Goal: Task Accomplishment & Management: Use online tool/utility

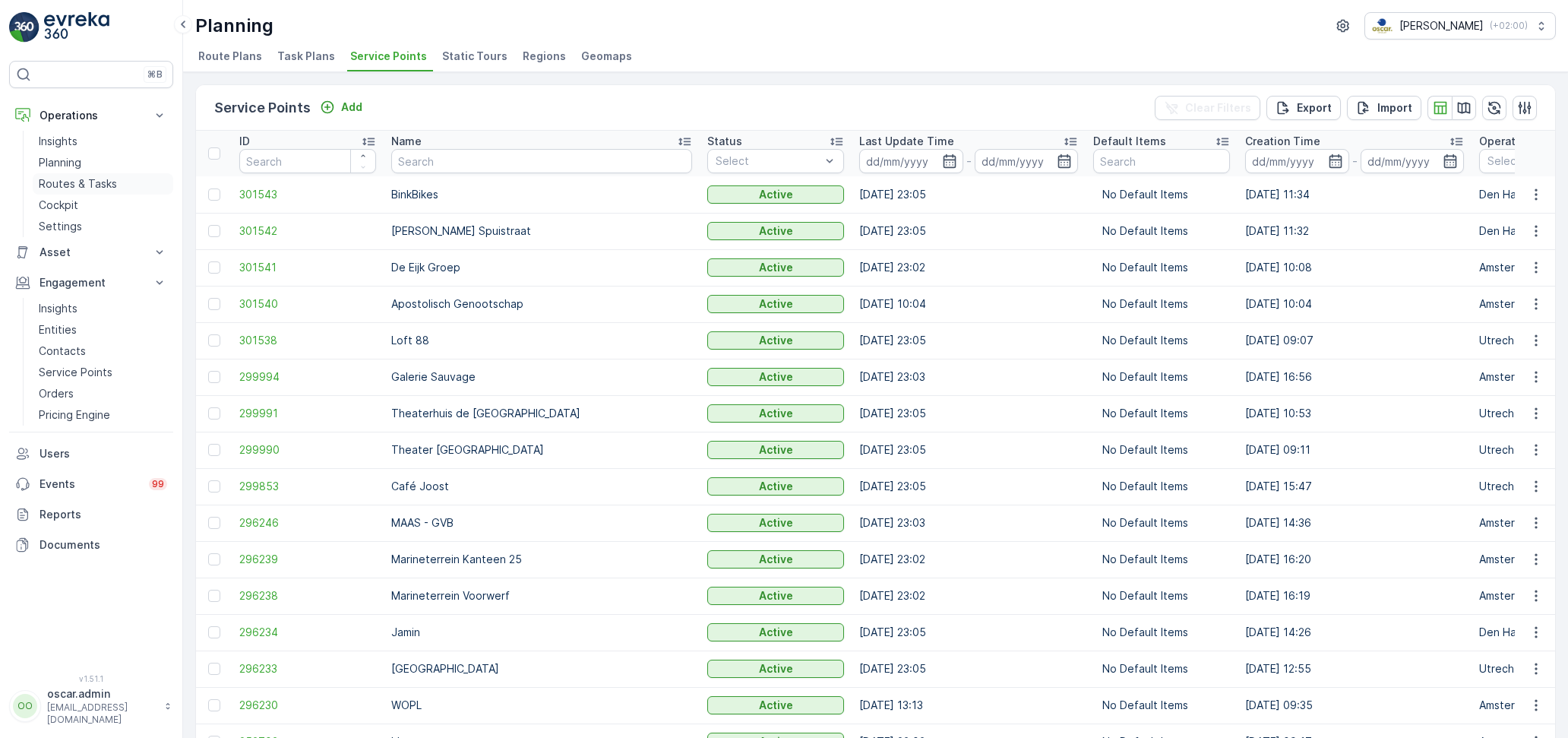
scroll to position [0, 1764]
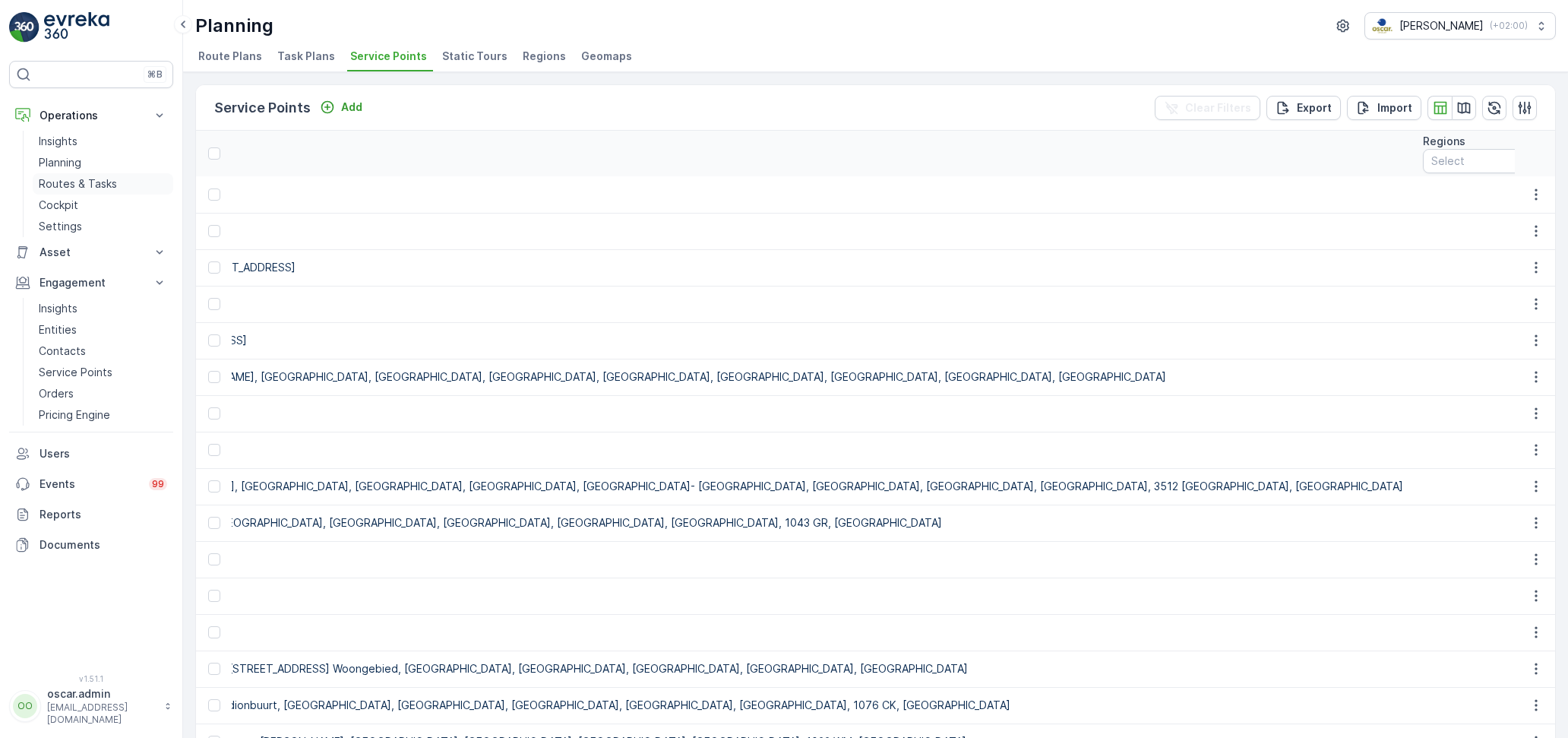
click at [88, 174] on link "Routes & Tasks" at bounding box center [103, 184] width 140 height 21
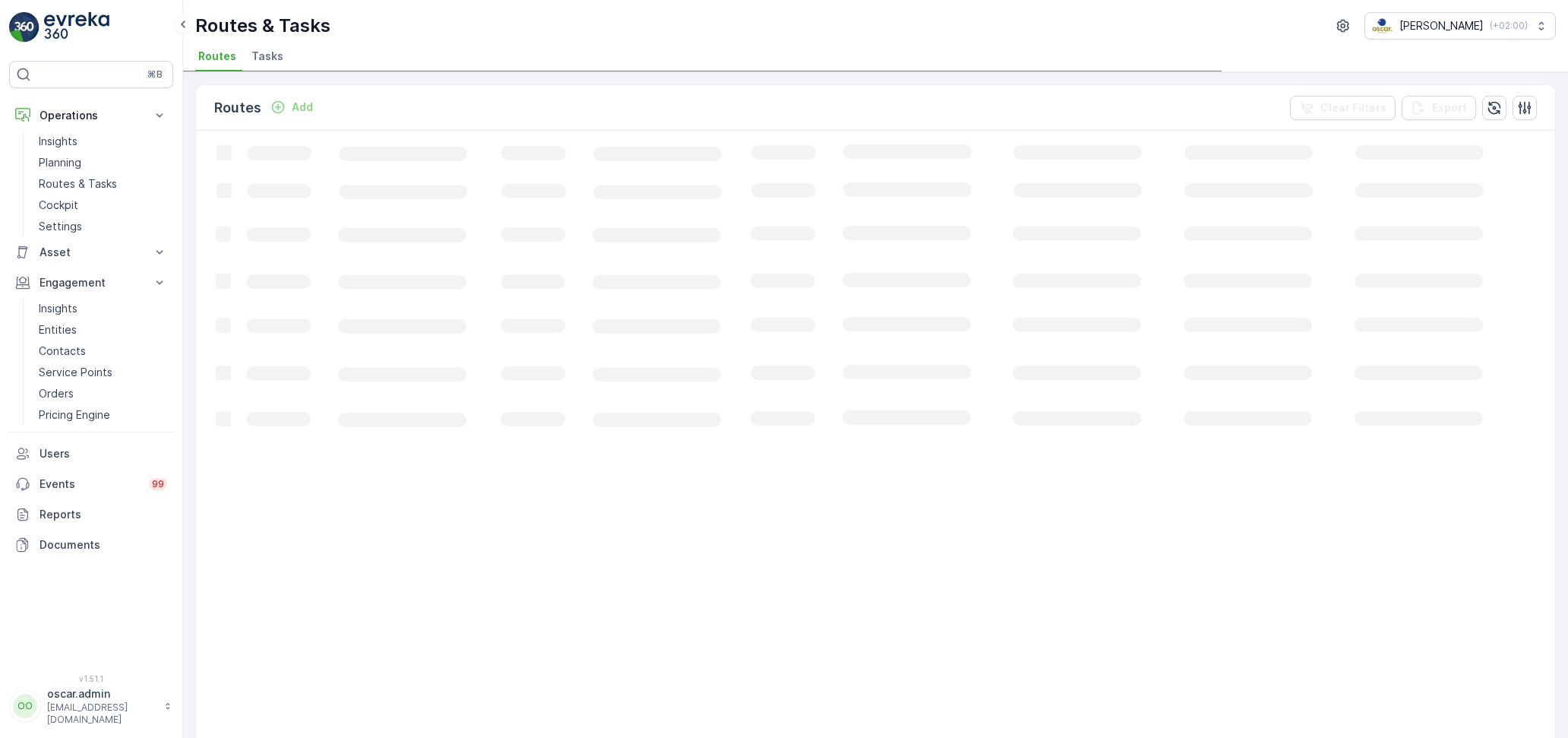
click at [276, 55] on span "Tasks" at bounding box center [267, 56] width 32 height 16
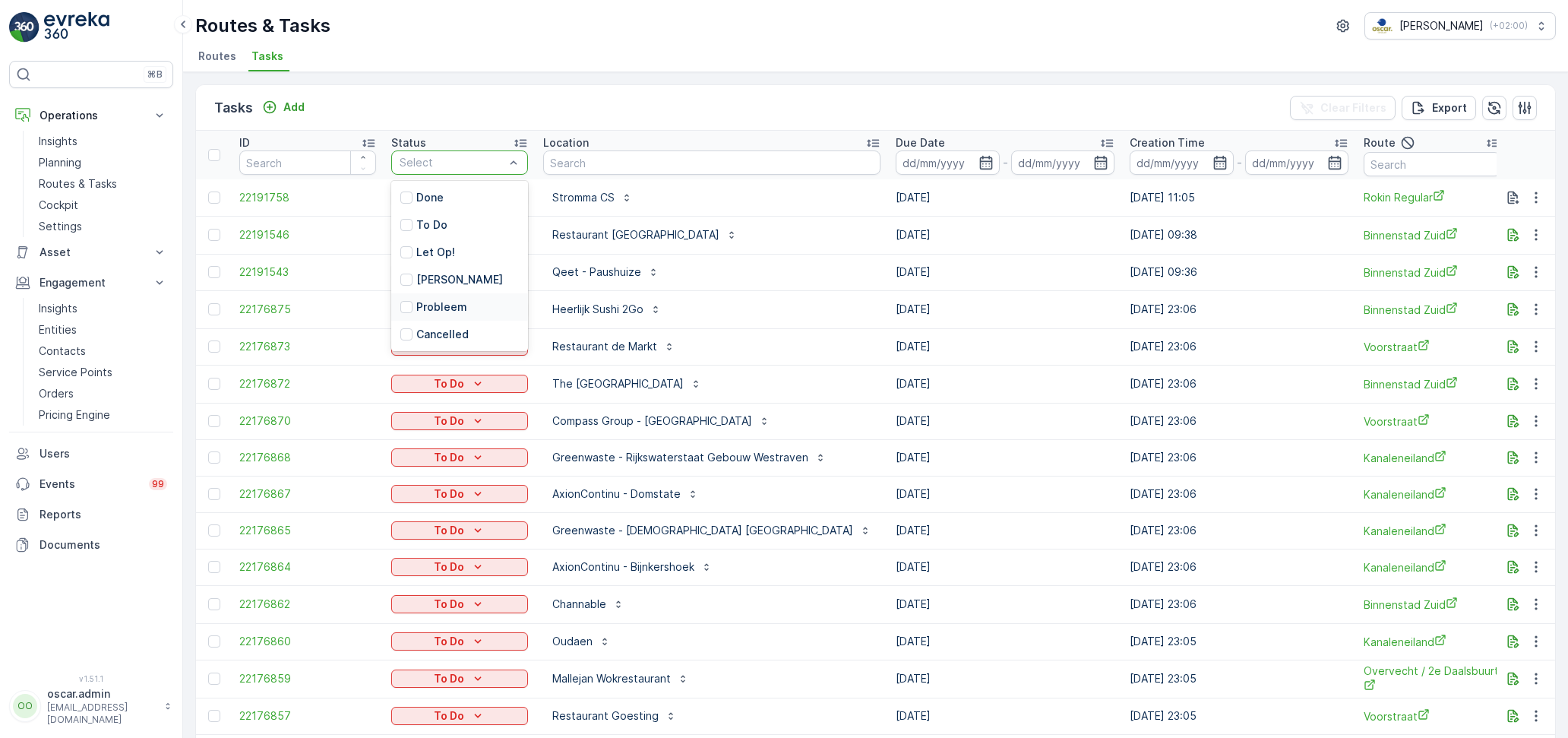
click at [439, 310] on p "Probleem" at bounding box center [441, 307] width 50 height 16
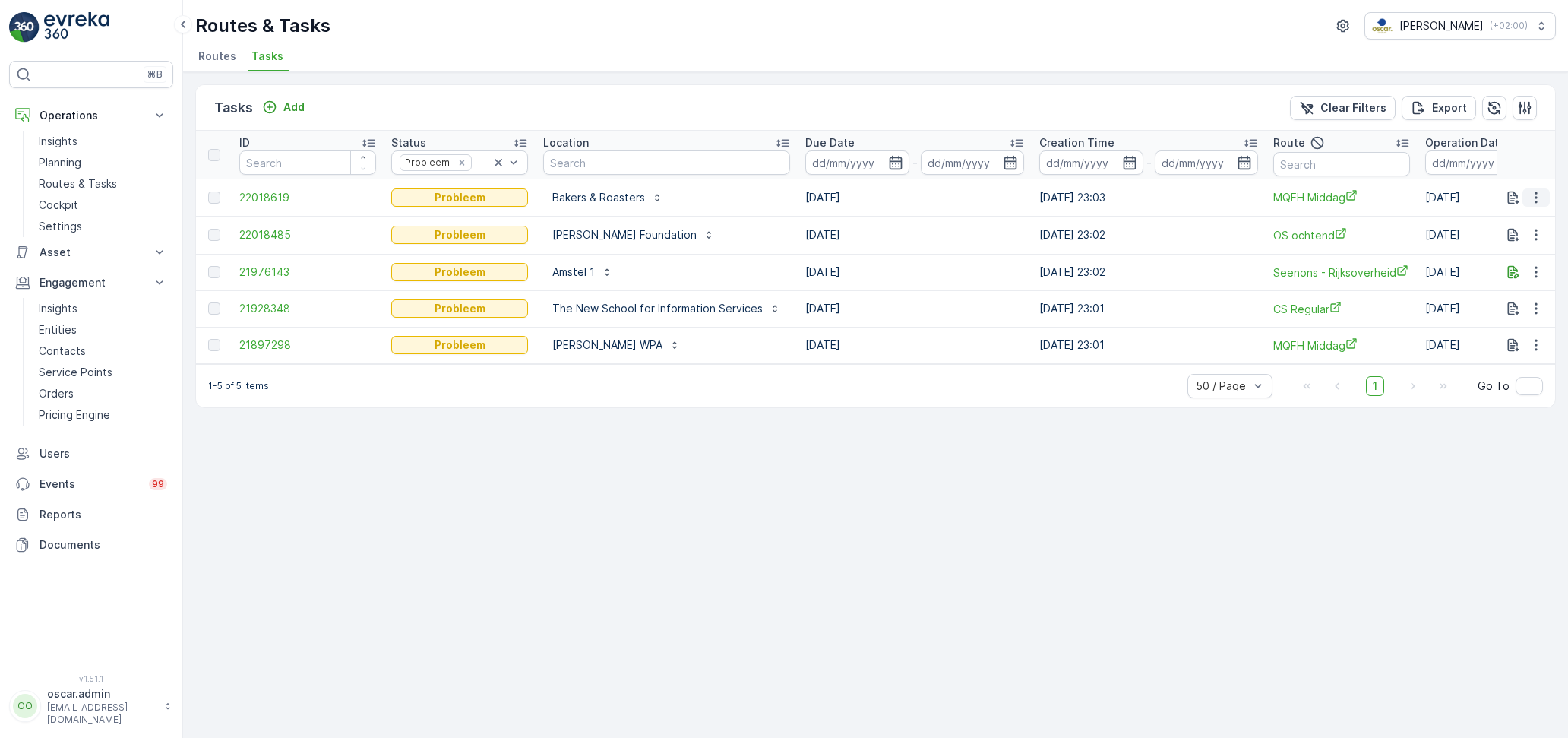
click at [1537, 196] on icon "button" at bounding box center [1536, 197] width 2 height 11
click at [1535, 218] on span "See More Details" at bounding box center [1518, 218] width 88 height 16
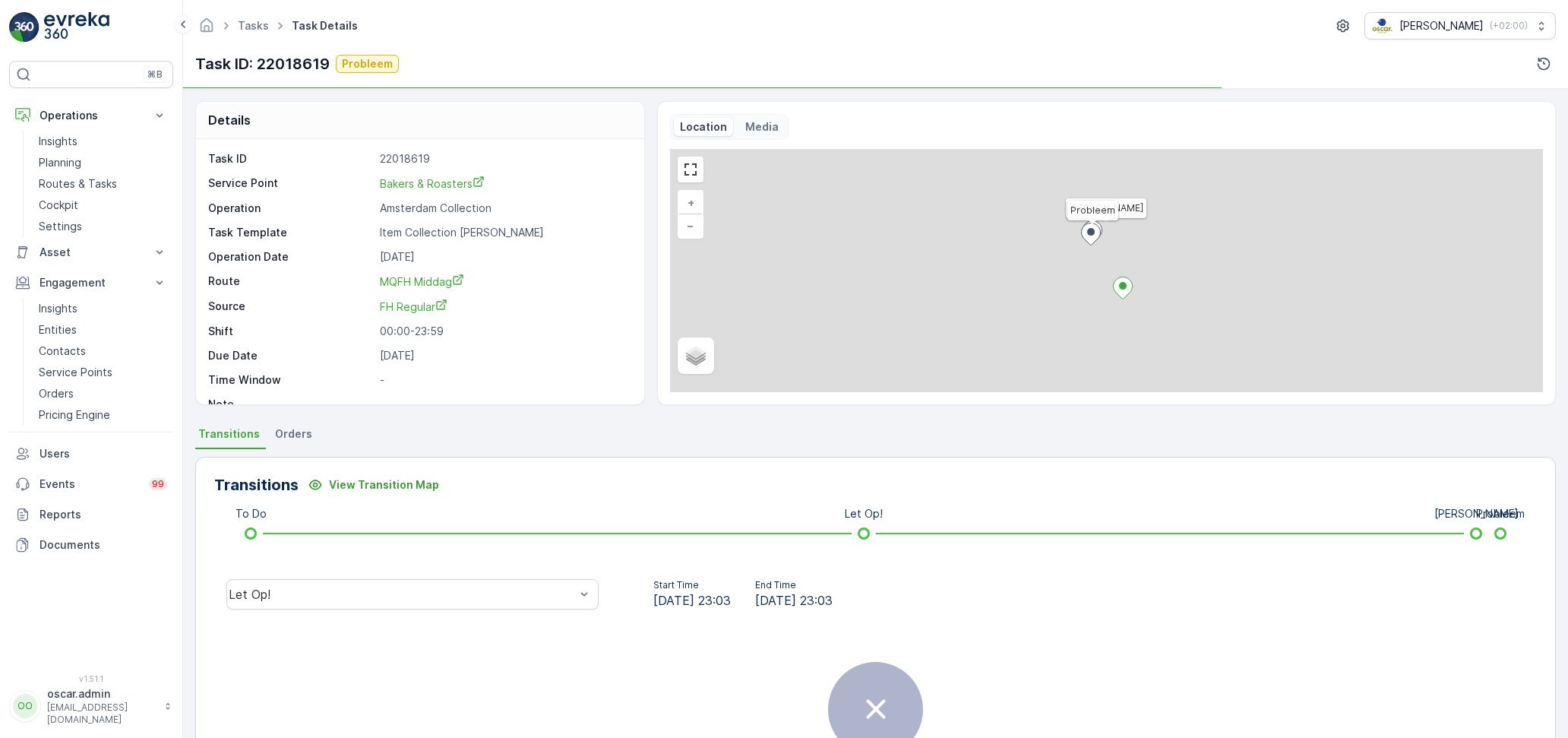
click at [752, 132] on p "Media" at bounding box center [762, 127] width 33 height 16
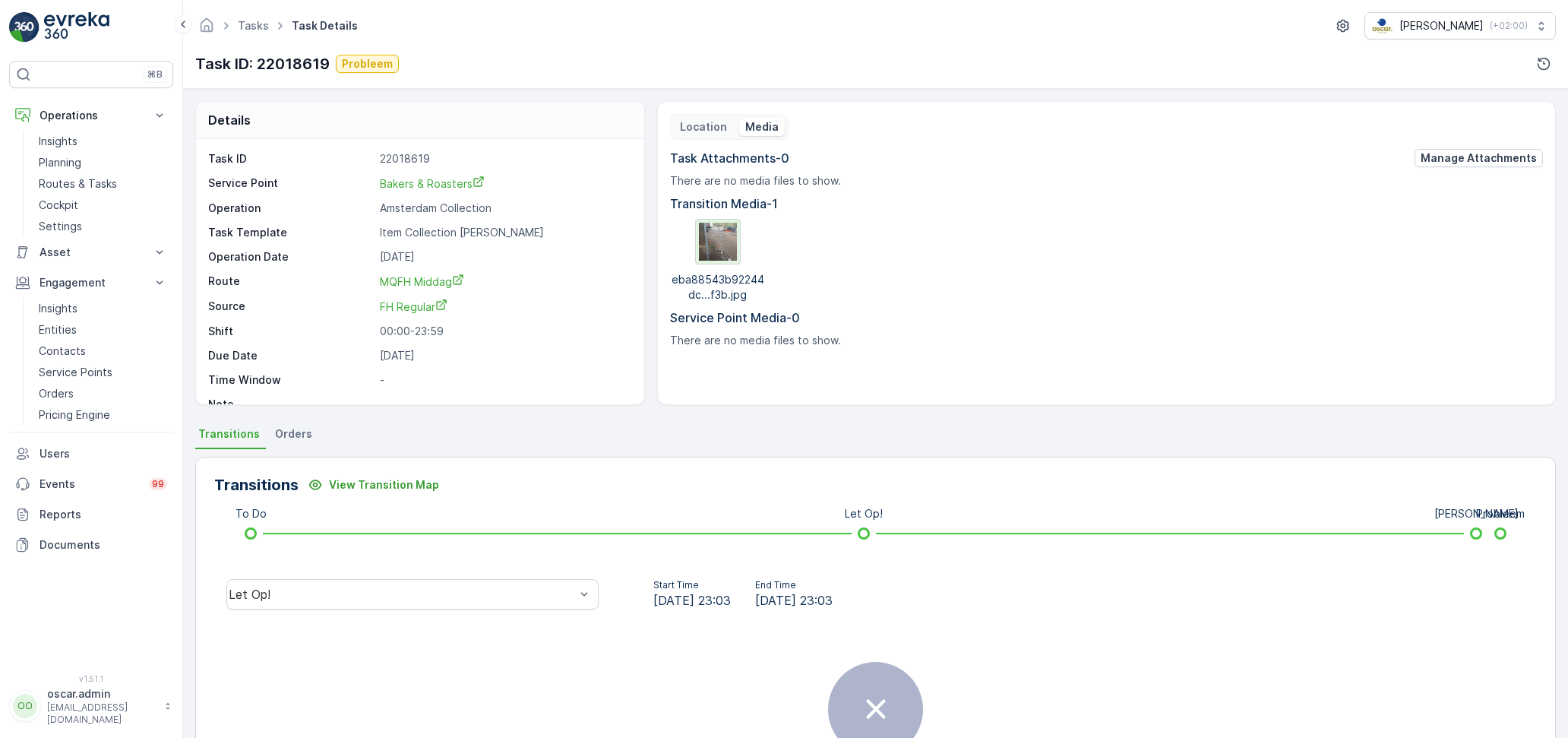
click at [728, 242] on img at bounding box center [717, 241] width 38 height 38
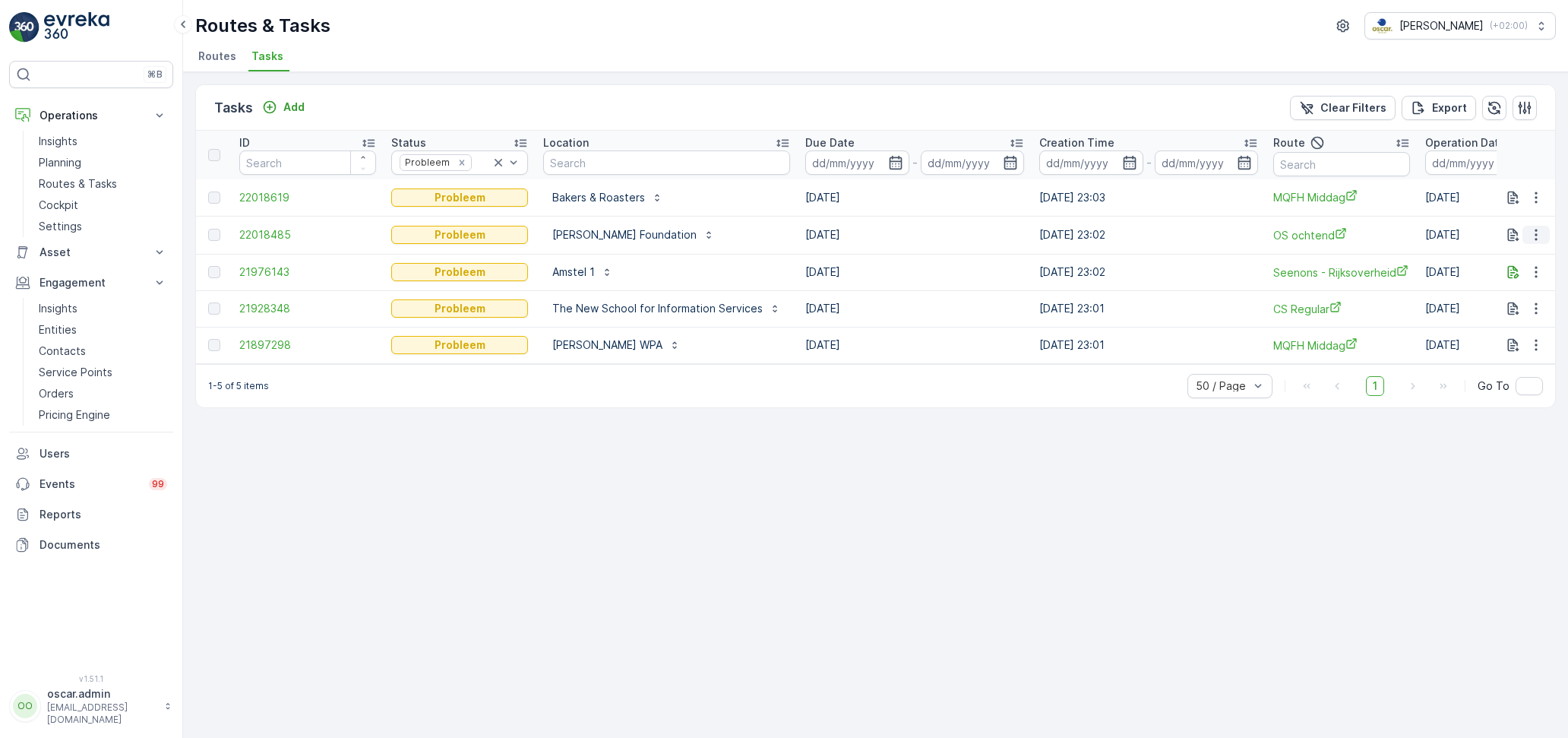
click at [1533, 229] on icon "button" at bounding box center [1536, 235] width 16 height 16
click at [1521, 252] on span "See More Details" at bounding box center [1518, 255] width 88 height 16
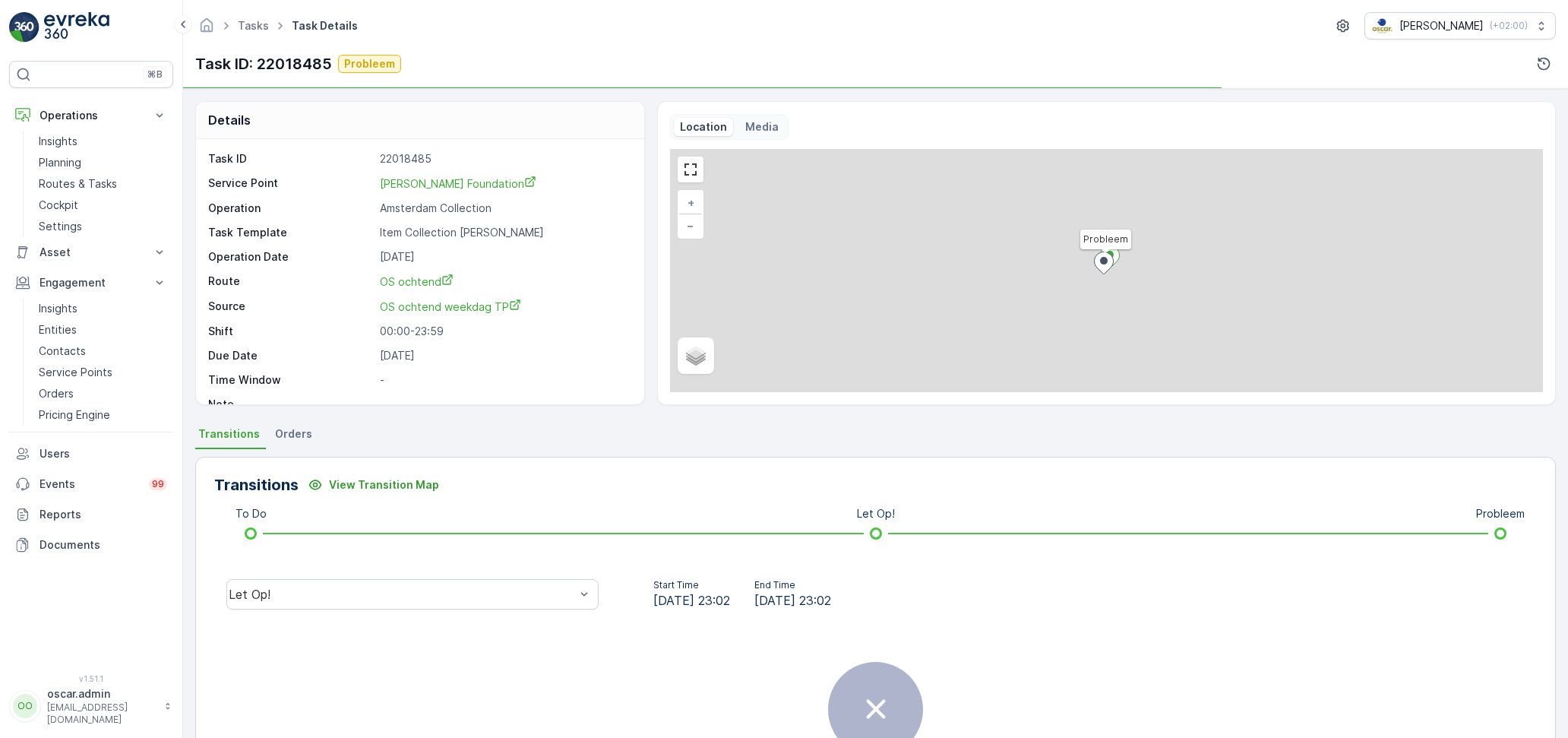
click at [764, 127] on p "Media" at bounding box center [762, 127] width 33 height 16
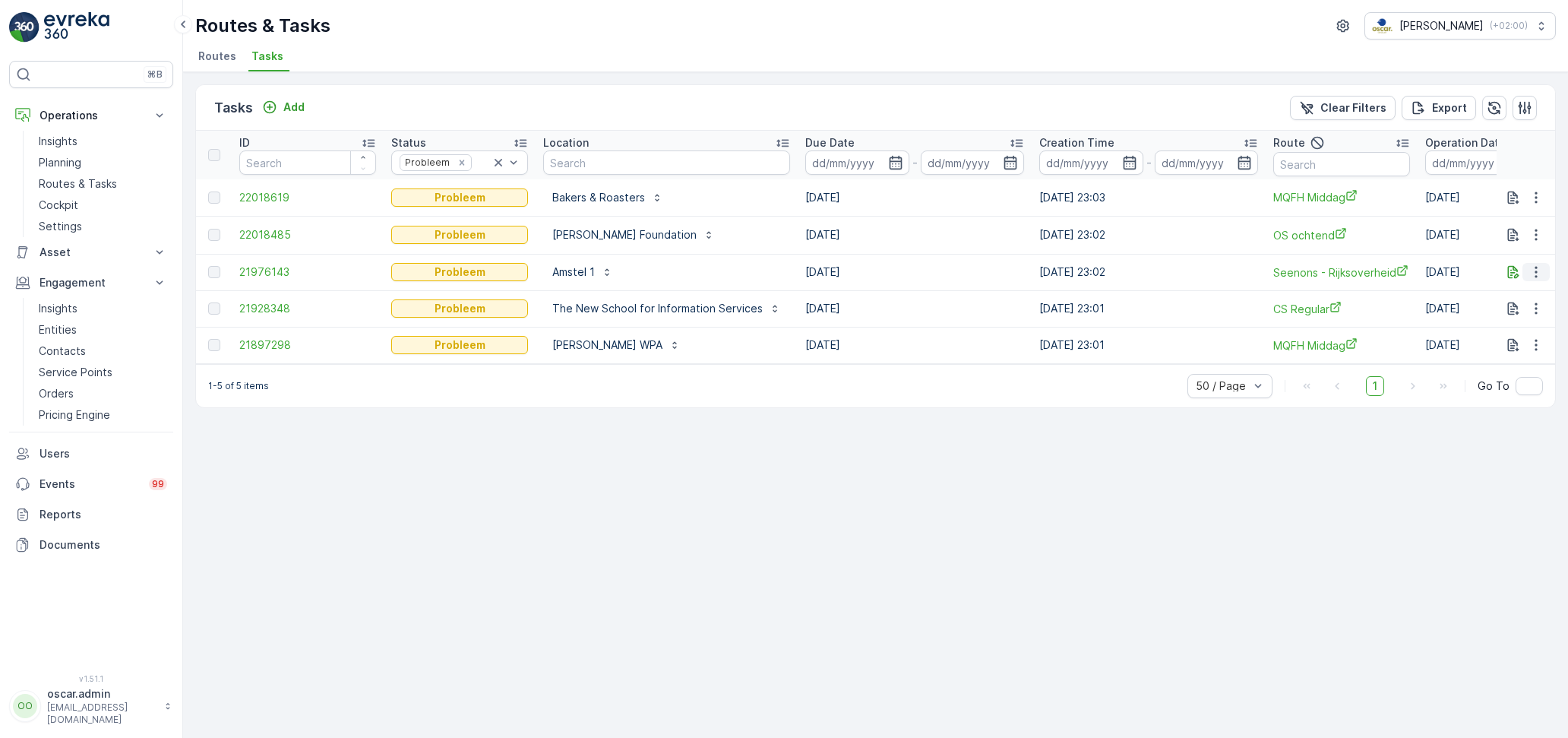
click at [1537, 271] on icon "button" at bounding box center [1536, 272] width 16 height 16
click at [1527, 289] on span "See More Details" at bounding box center [1518, 292] width 88 height 16
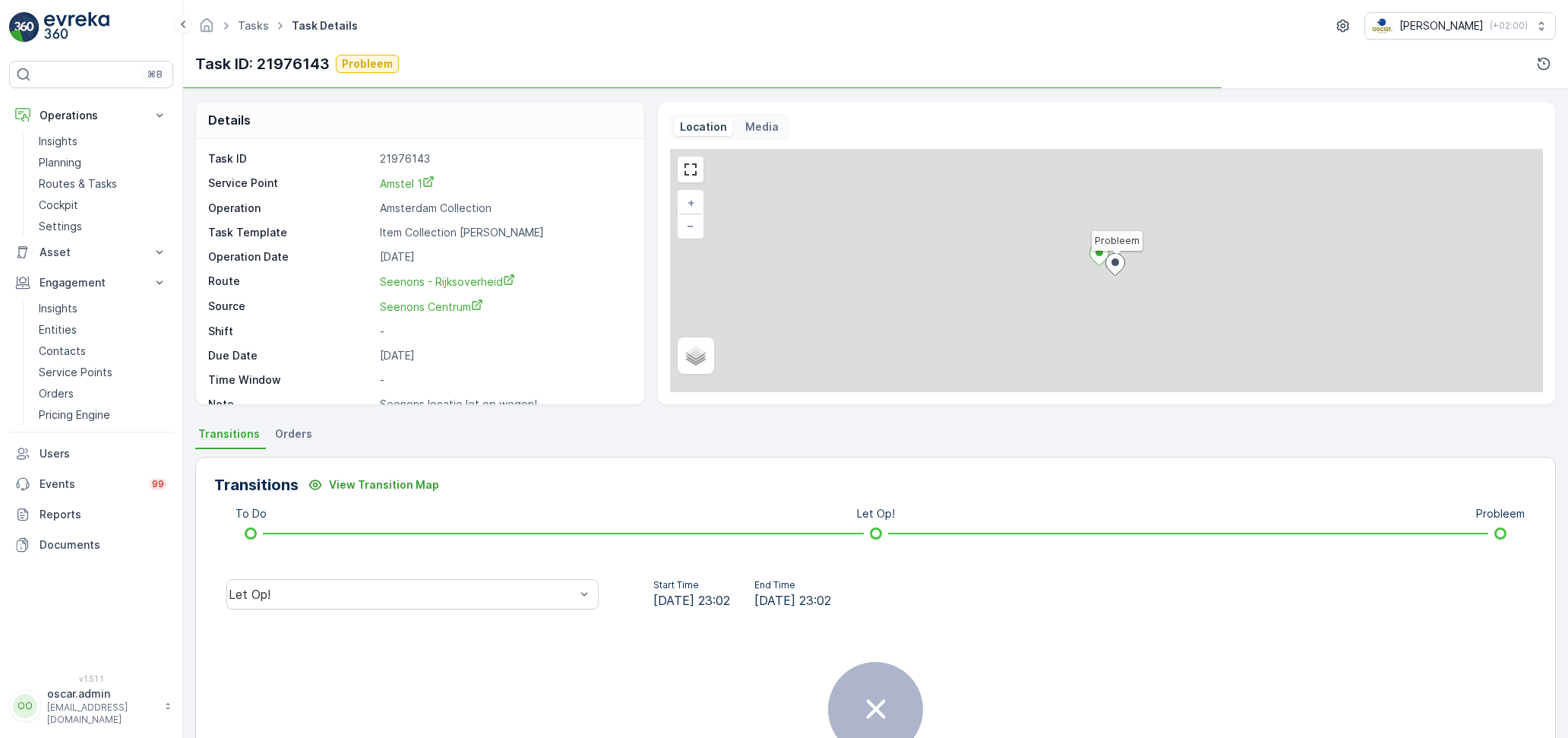
click at [759, 131] on p "Media" at bounding box center [762, 127] width 33 height 16
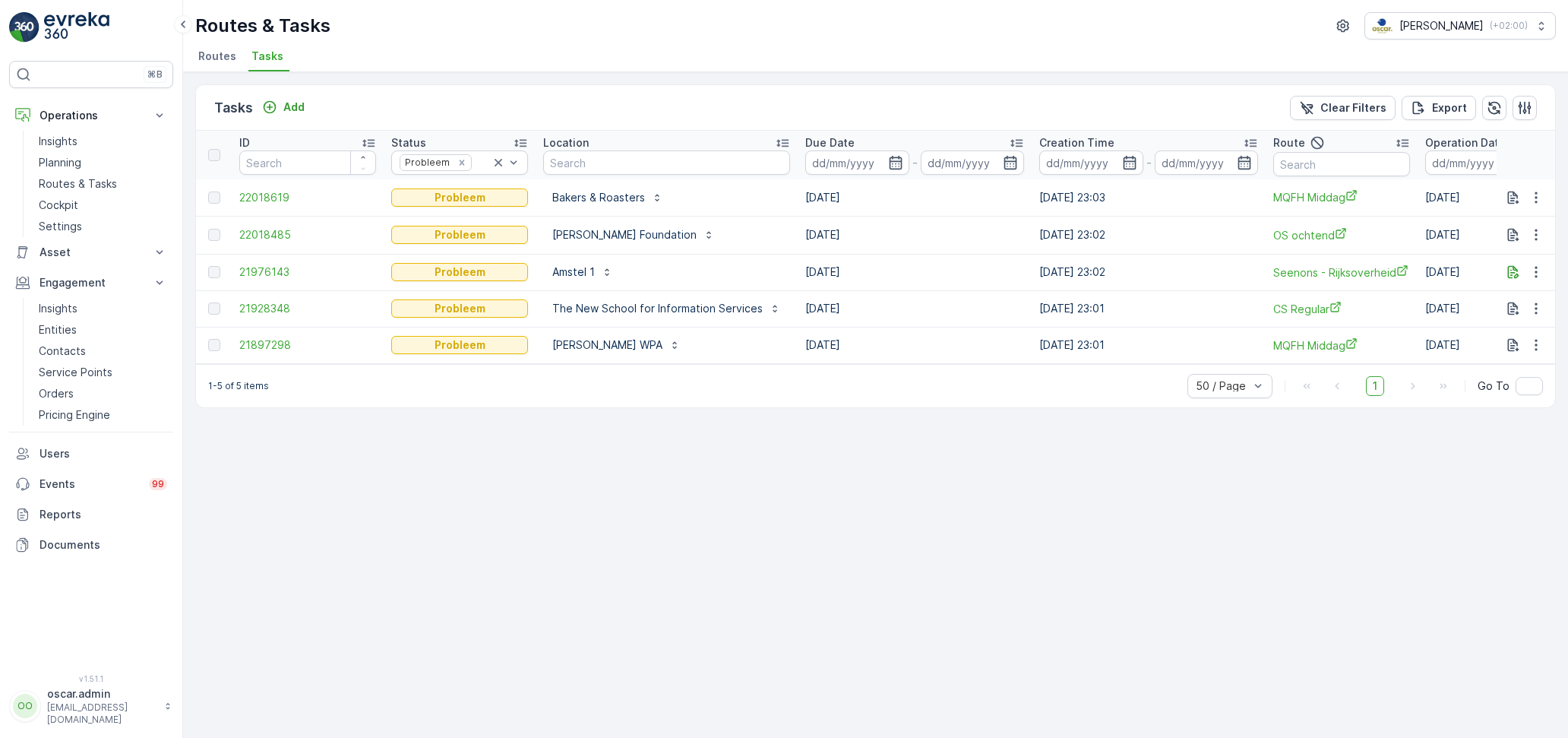
click at [1534, 316] on td at bounding box center [1526, 308] width 60 height 37
click at [1533, 311] on icon "button" at bounding box center [1536, 308] width 16 height 16
click at [1529, 324] on span "See More Details" at bounding box center [1518, 328] width 88 height 16
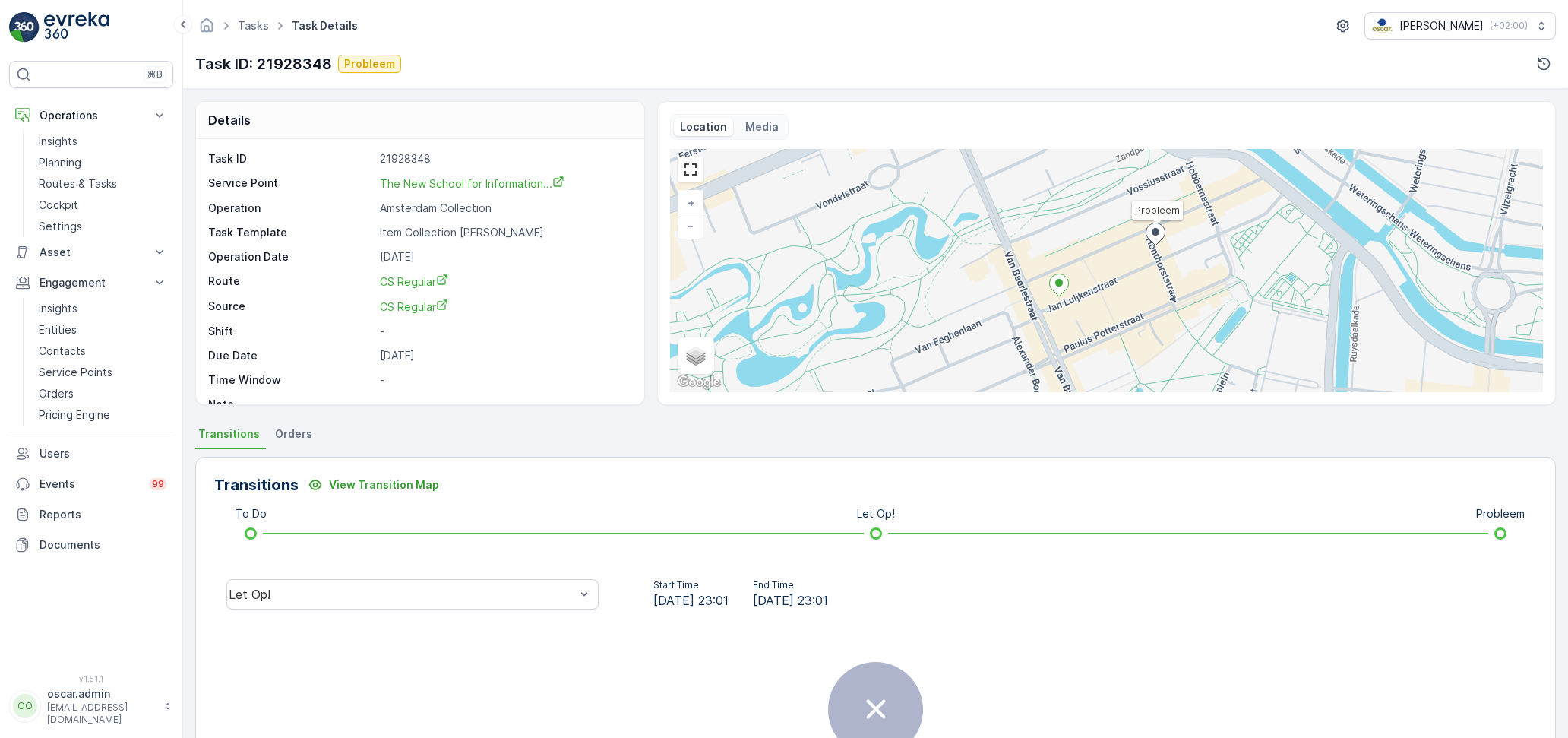
click at [761, 126] on p "Media" at bounding box center [762, 127] width 33 height 16
